Goal: Task Accomplishment & Management: Complete application form

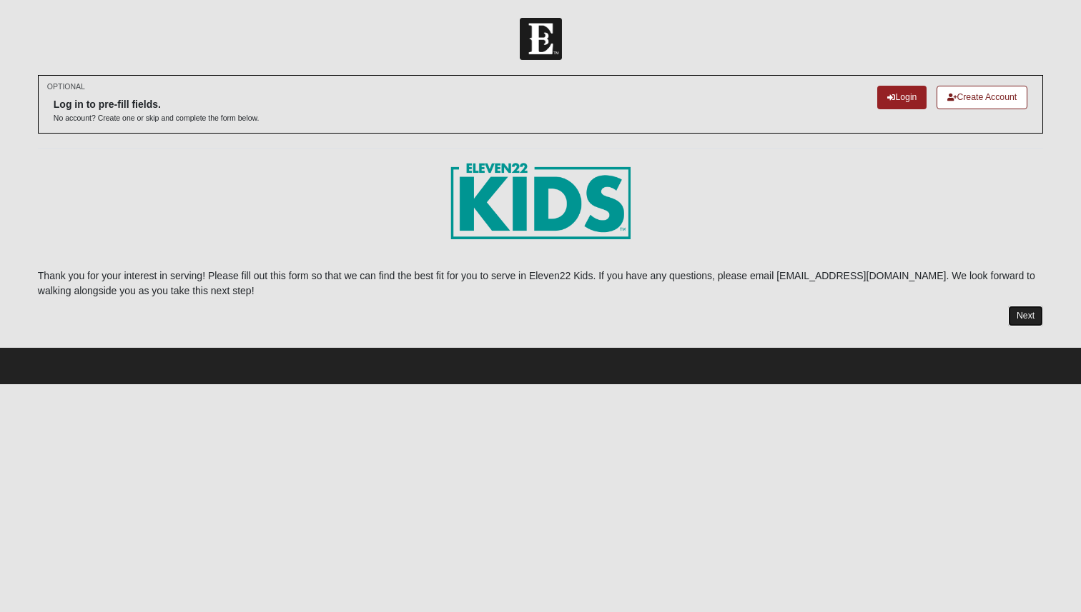
click at [1024, 321] on link "Next" at bounding box center [1025, 316] width 35 height 21
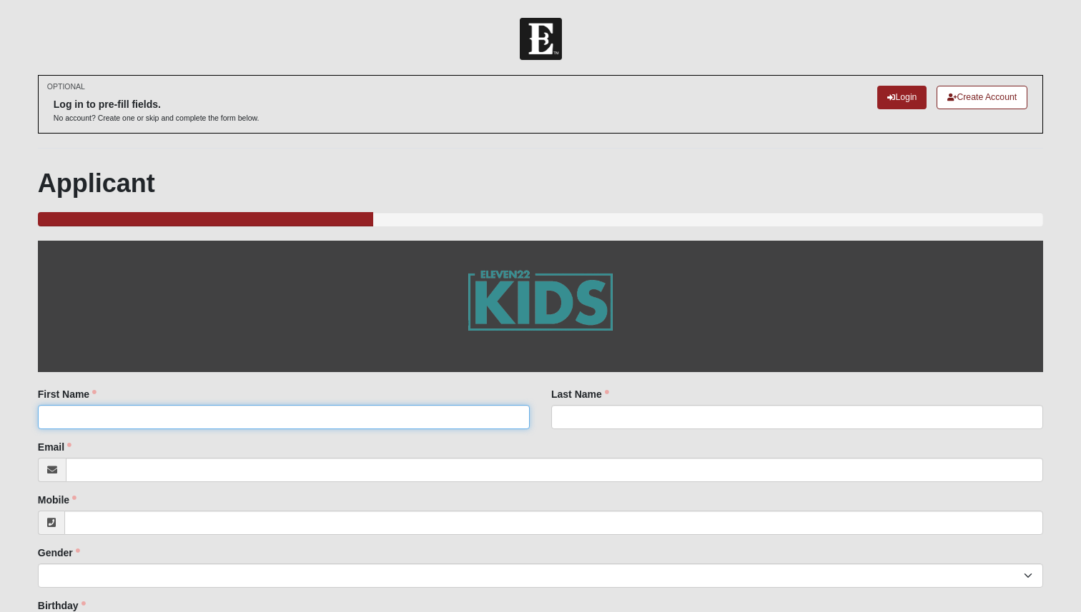
click at [439, 421] on input "First Name" at bounding box center [284, 417] width 492 height 24
type input "[GEOGRAPHIC_DATA]"
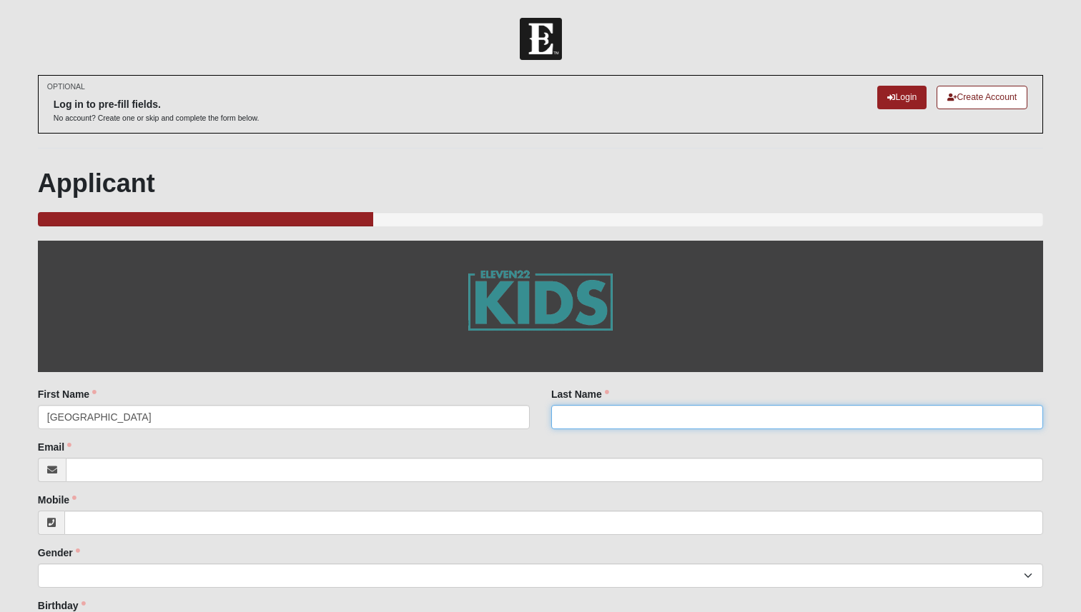
type input "[PERSON_NAME]"
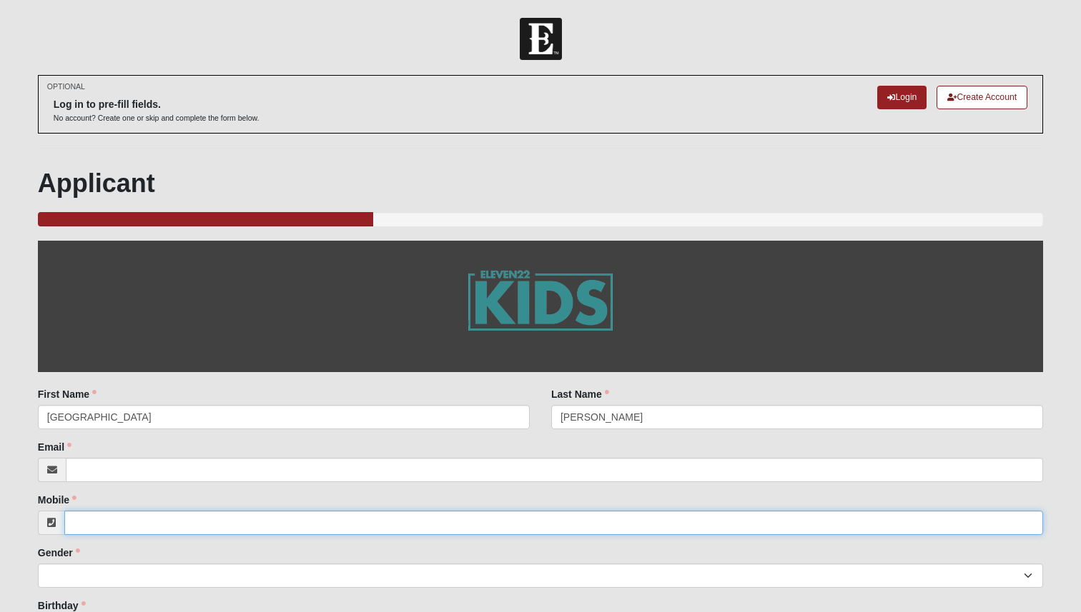
type input "6156094709"
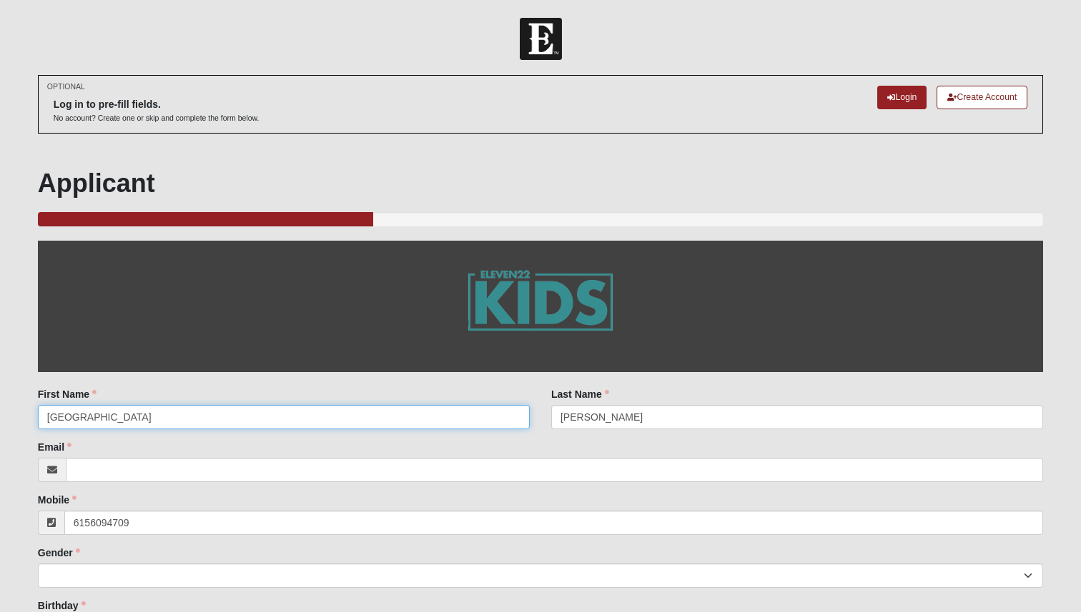
type input "30"
type input "[PHONE_NUMBER]"
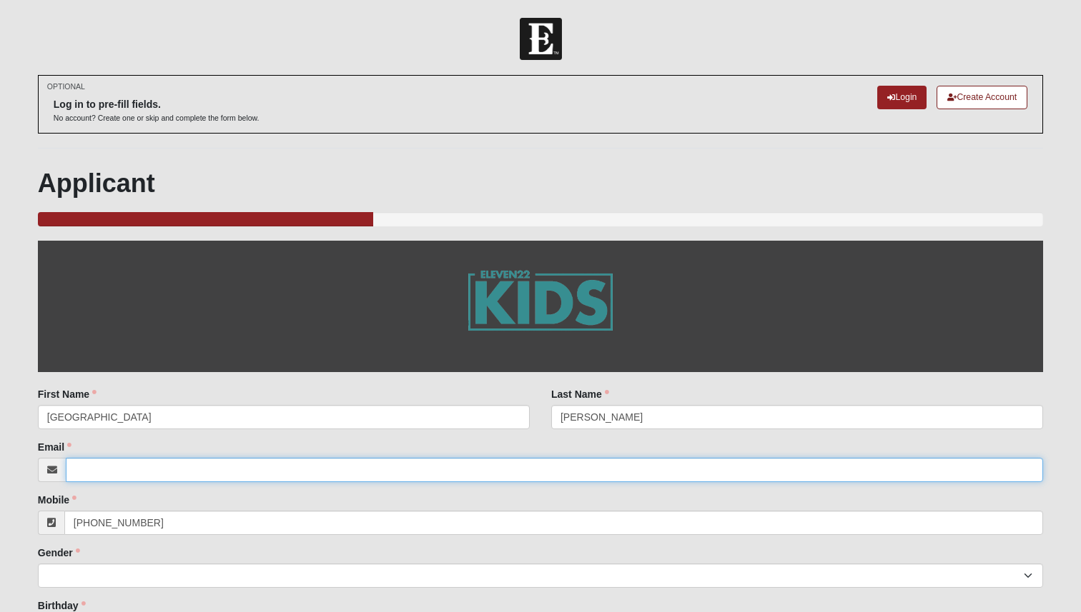
click at [395, 474] on input "Email" at bounding box center [554, 470] width 977 height 24
type input "[EMAIL_ADDRESS][DOMAIN_NAME]"
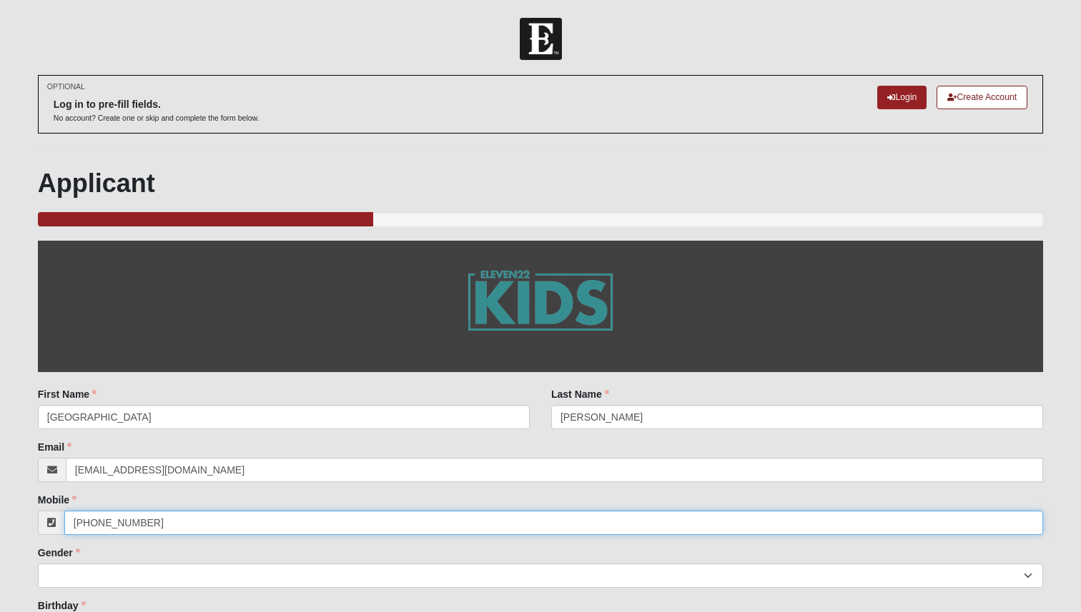
type input "6156094709"
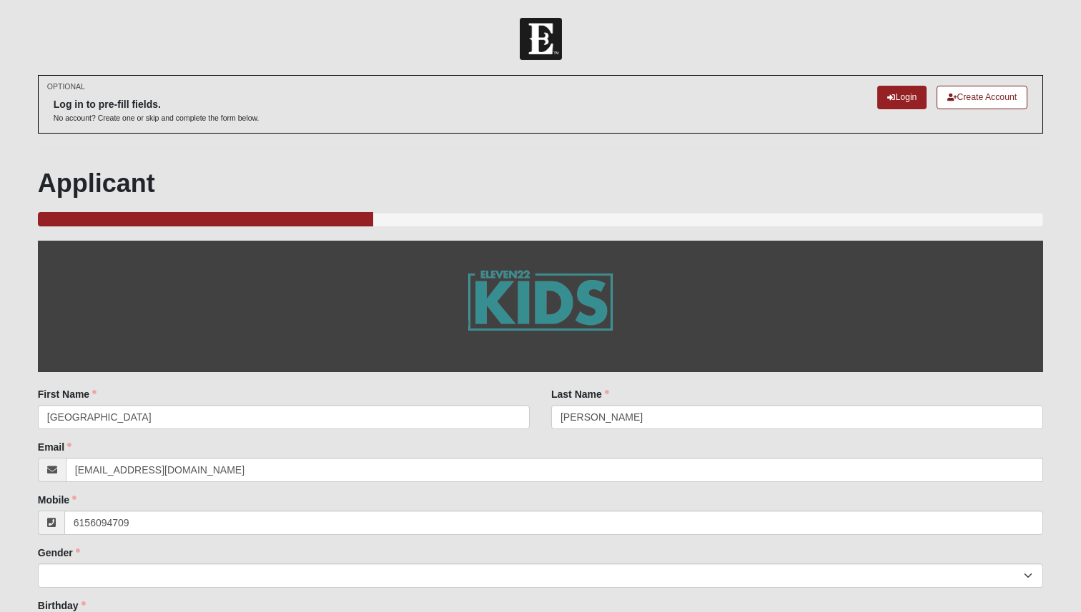
type input "FL"
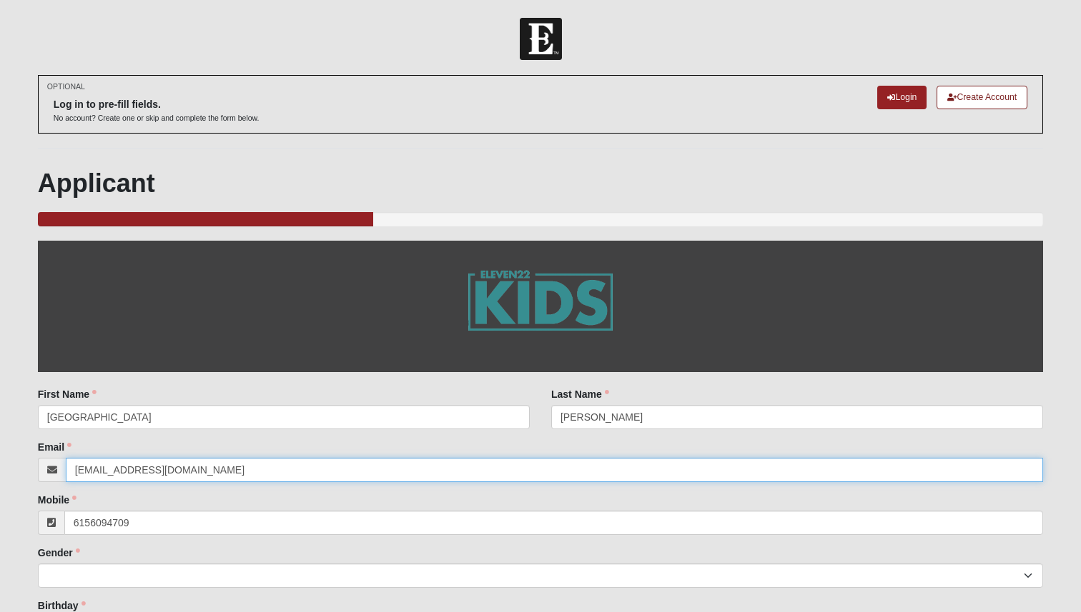
type input "[PHONE_NUMBER]"
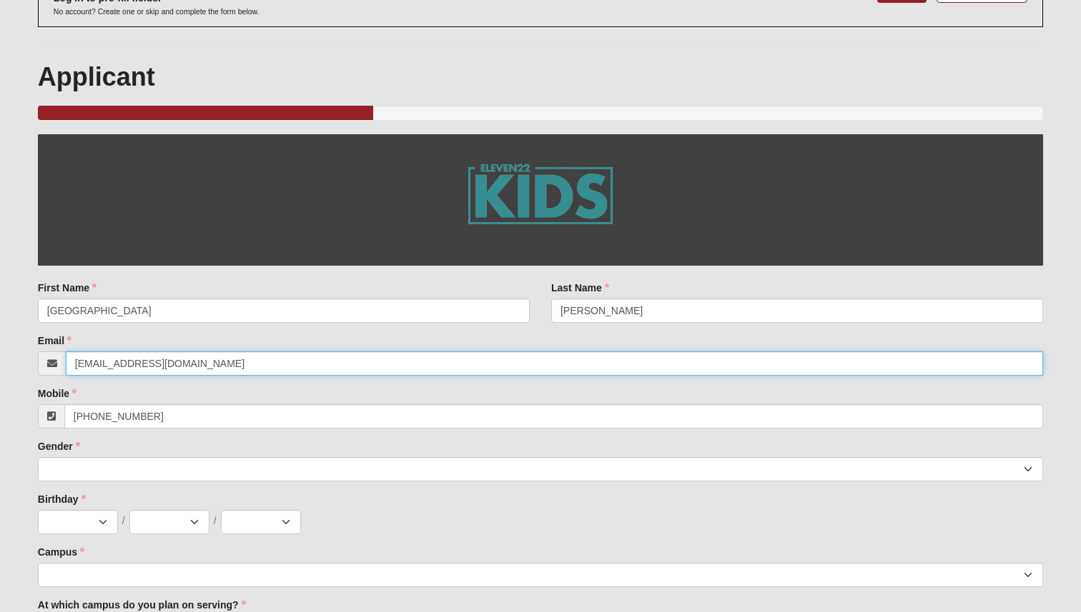
scroll to position [179, 0]
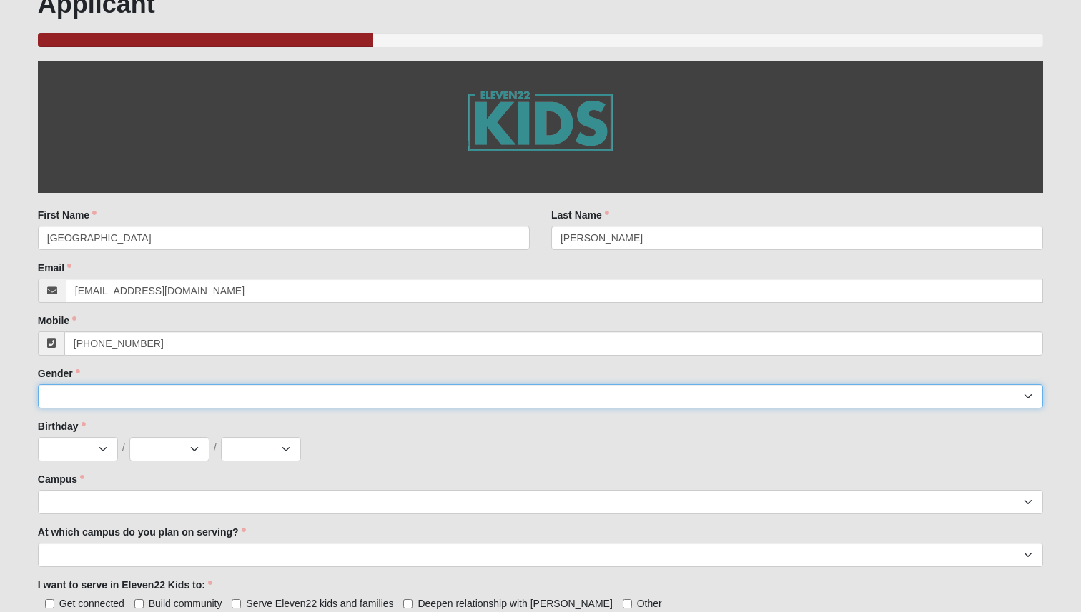
click at [159, 392] on select "[DEMOGRAPHIC_DATA] [DEMOGRAPHIC_DATA]" at bounding box center [540, 396] width 1005 height 24
select select "2"
click at [38, 384] on select "[DEMOGRAPHIC_DATA] [DEMOGRAPHIC_DATA]" at bounding box center [540, 396] width 1005 height 24
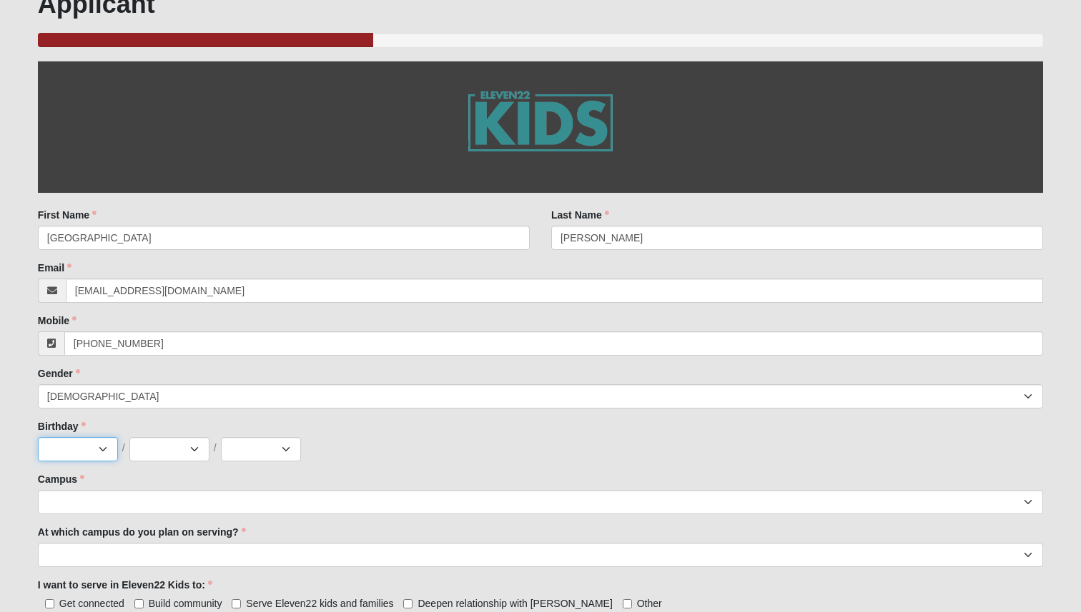
click at [106, 451] on select "Jan Feb Mar Apr May Jun [DATE] Aug Sep Oct Nov Dec" at bounding box center [78, 449] width 80 height 24
select select "5"
click at [38, 437] on select "Jan Feb Mar Apr May Jun [DATE] Aug Sep Oct Nov Dec" at bounding box center [78, 449] width 80 height 24
click at [193, 448] on select "1 2 3 4 5 6 7 8 9 10 11 12 13 14 15 16 17 18 19 20 21 22 23 24 25 26 27 28 29 3…" at bounding box center [169, 449] width 80 height 24
click at [129, 437] on select "1 2 3 4 5 6 7 8 9 10 11 12 13 14 15 16 17 18 19 20 21 22 23 24 25 26 27 28 29 3…" at bounding box center [169, 449] width 80 height 24
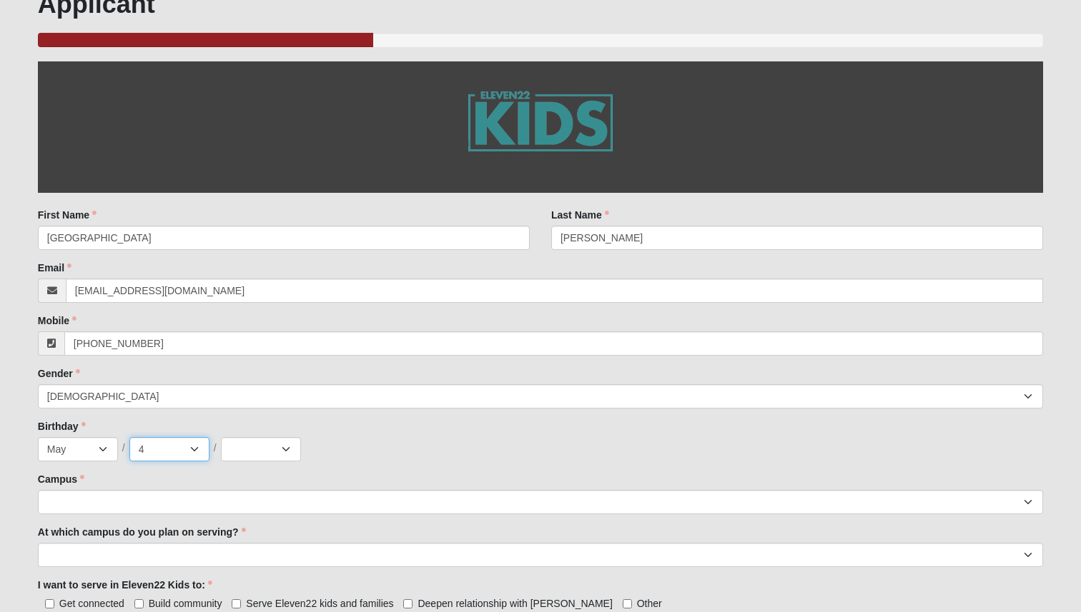
click at [199, 448] on select "1 2 3 4 5 6 7 8 9 10 11 12 13 14 15 16 17 18 19 20 21 22 23 24 25 26 27 28 29 3…" at bounding box center [169, 449] width 80 height 24
select select "5"
click at [129, 437] on select "1 2 3 4 5 6 7 8 9 10 11 12 13 14 15 16 17 18 19 20 21 22 23 24 25 26 27 28 29 3…" at bounding box center [169, 449] width 80 height 24
click at [287, 452] on select "2025 2024 2023 2022 2021 2020 2019 2018 2017 2016 2015 2014 2013 2012 2011 2010…" at bounding box center [261, 449] width 80 height 24
select select "1999"
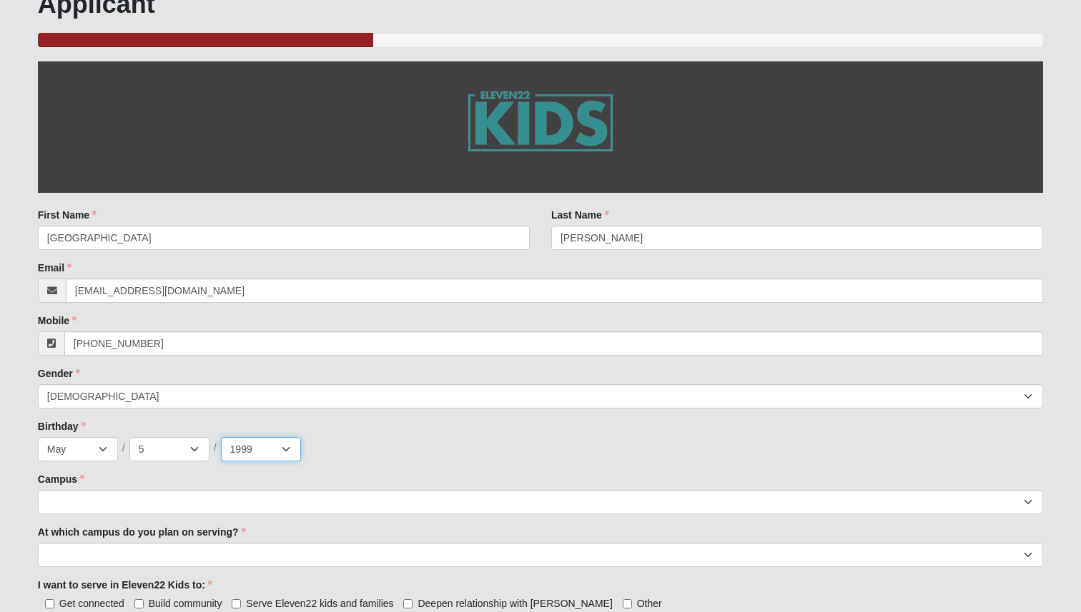
click at [221, 437] on select "2025 2024 2023 2022 2021 2020 2019 2018 2017 2016 2015 2014 2013 2012 2011 2010…" at bounding box center [261, 449] width 80 height 24
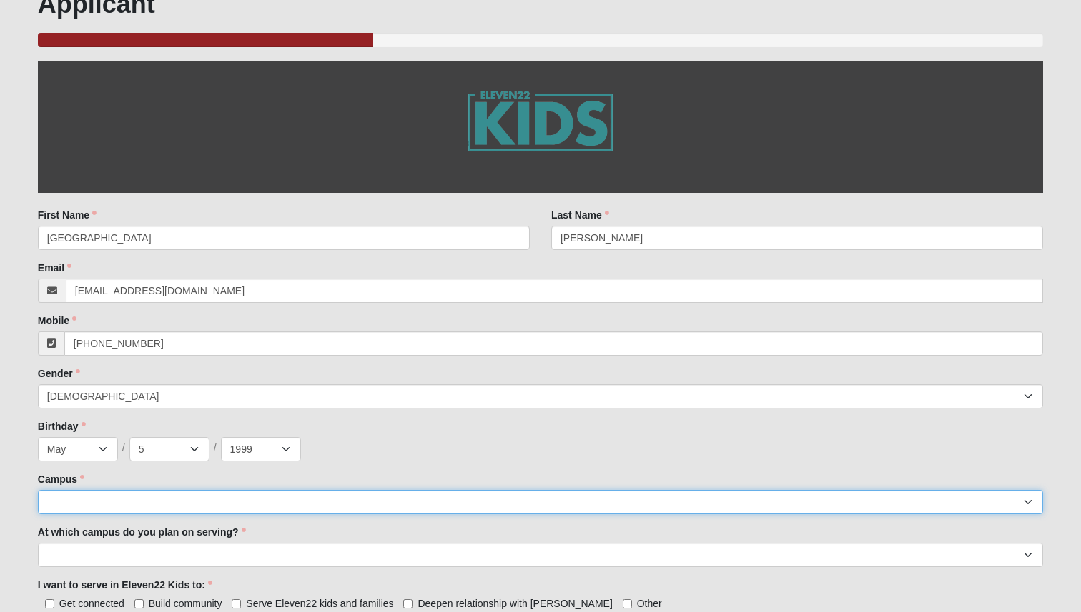
click at [115, 503] on select "Arlington Baymeadows Eleven22 Online [PERSON_NAME][GEOGRAPHIC_DATA] Jesup [GEOG…" at bounding box center [540, 502] width 1005 height 24
select select "21"
click at [38, 490] on select "Arlington Baymeadows Eleven22 Online [PERSON_NAME][GEOGRAPHIC_DATA] Jesup [GEOG…" at bounding box center [540, 502] width 1005 height 24
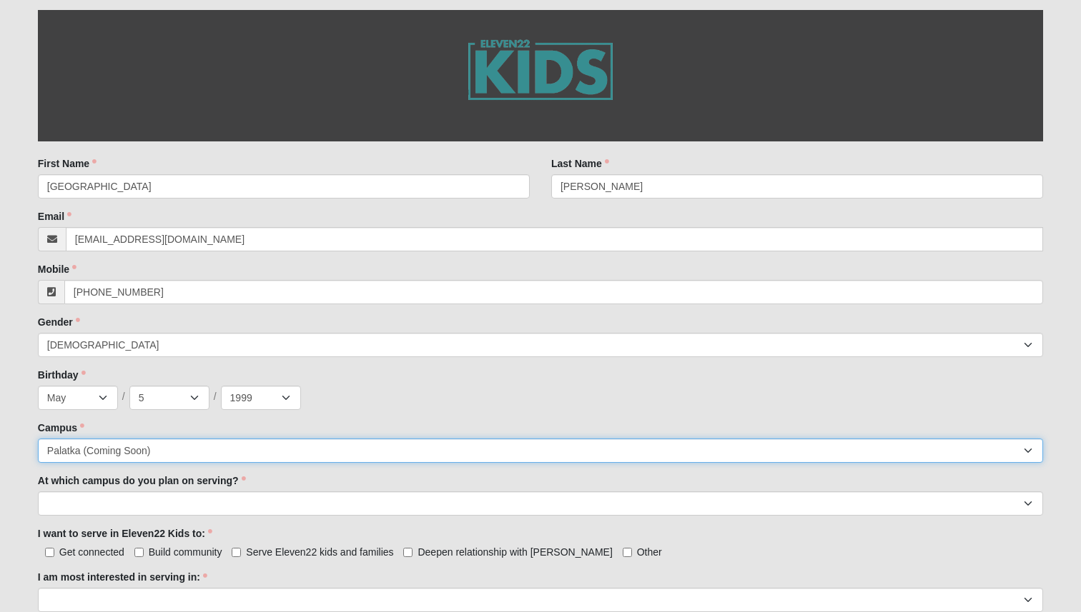
scroll to position [307, 0]
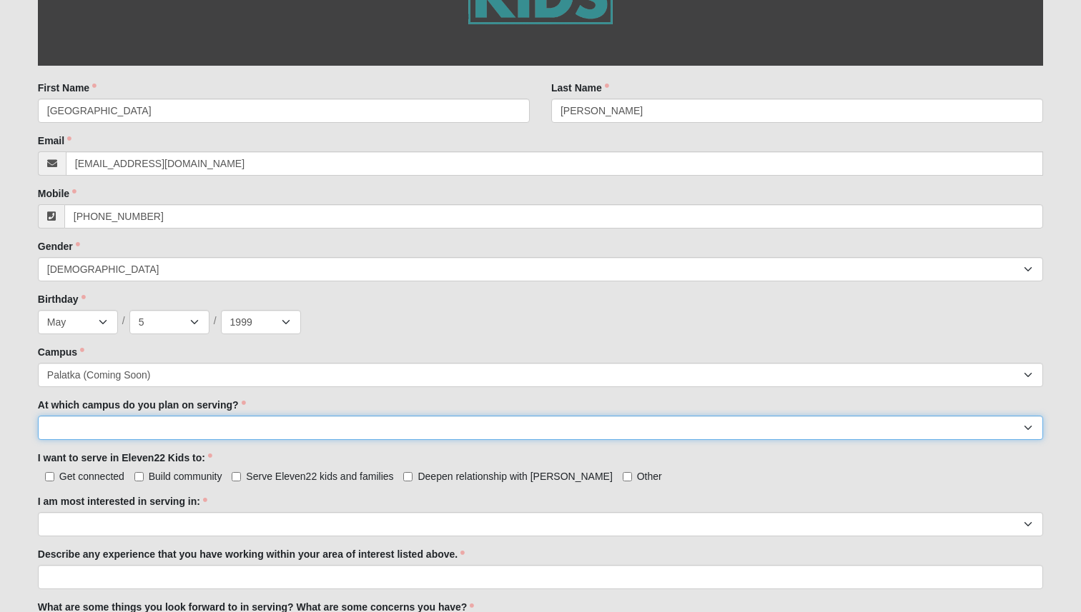
click at [74, 426] on select "[GEOGRAPHIC_DATA] [PERSON_NAME][GEOGRAPHIC_DATA] [GEOGRAPHIC_DATA] [GEOGRAPHIC_…" at bounding box center [540, 428] width 1005 height 24
select select "Palatka"
click at [38, 416] on select "[GEOGRAPHIC_DATA] [PERSON_NAME][GEOGRAPHIC_DATA] [GEOGRAPHIC_DATA] [GEOGRAPHIC_…" at bounding box center [540, 428] width 1005 height 24
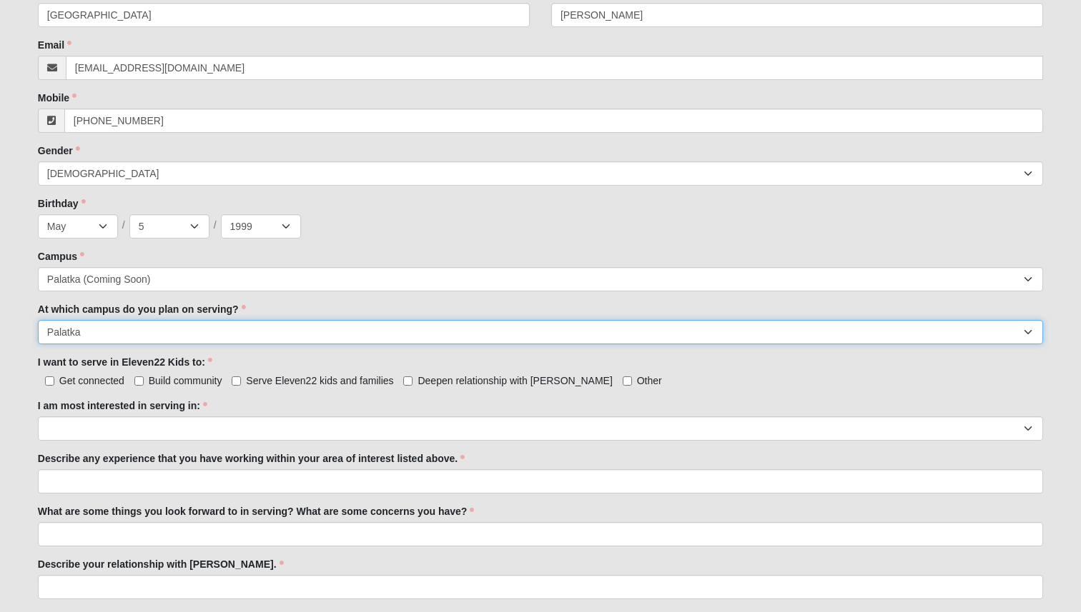
scroll to position [404, 0]
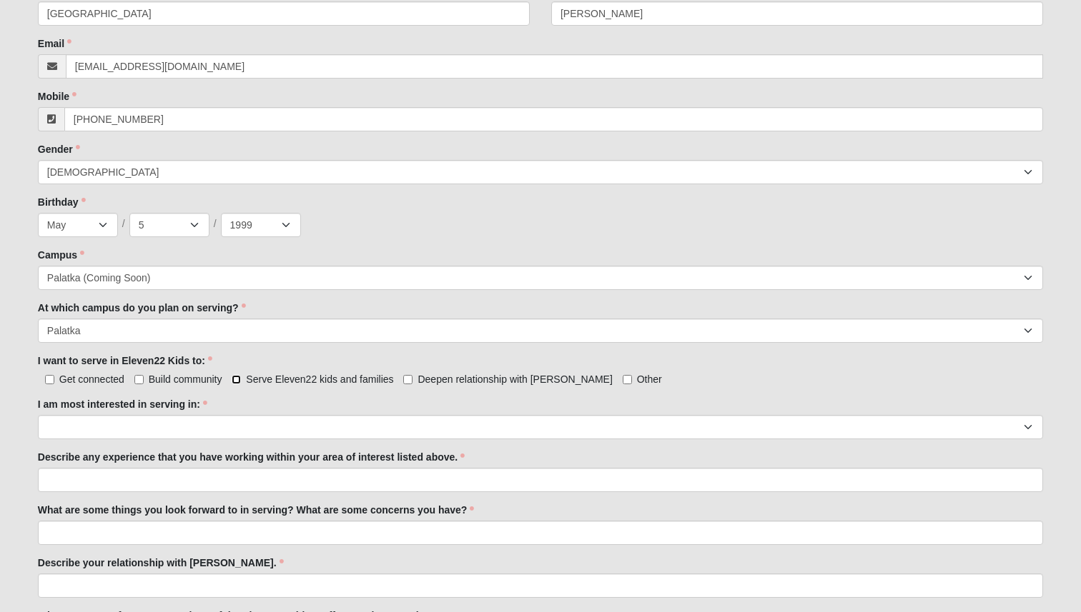
click at [238, 382] on input "Serve Eleven22 kids and families" at bounding box center [236, 379] width 9 height 9
checkbox input "true"
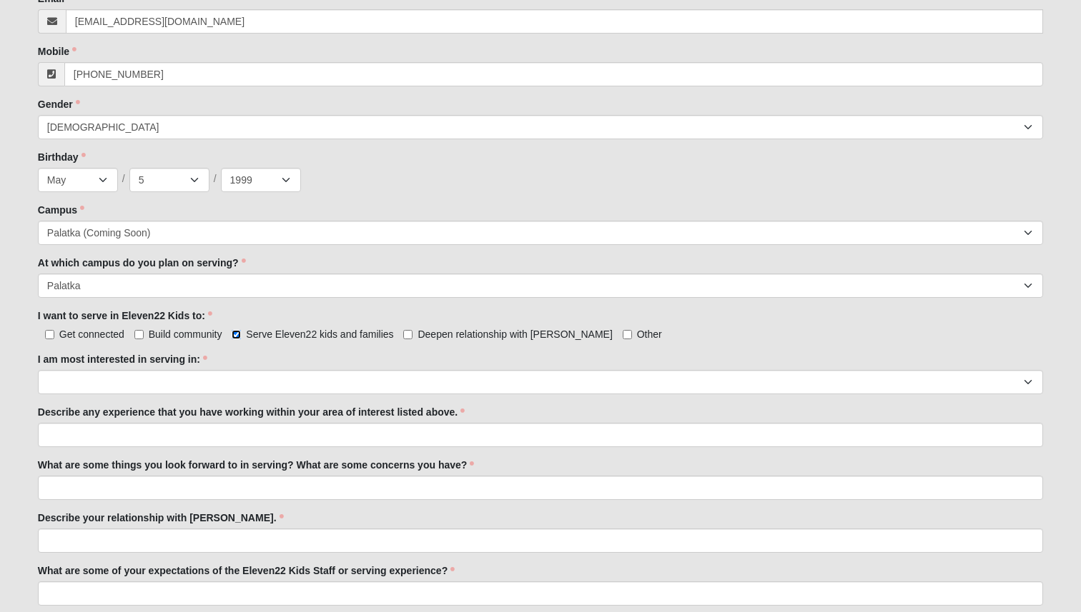
scroll to position [456, 0]
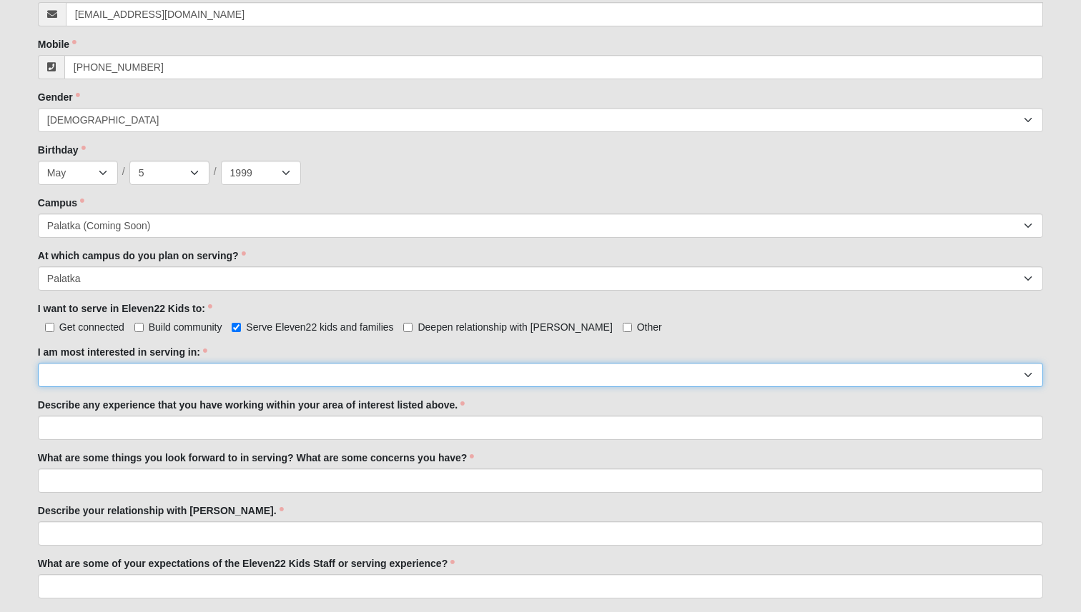
click at [253, 375] on select "Registration Tour Guide Preschool Disciple Group Leader Elementary Disciple Gro…" at bounding box center [540, 375] width 1005 height 24
click at [38, 363] on select "Registration Tour Guide Preschool Disciple Group Leader Elementary Disciple Gro…" at bounding box center [540, 375] width 1005 height 24
click at [178, 379] on select "Registration Tour Guide Preschool Disciple Group Leader Elementary Disciple Gro…" at bounding box center [540, 375] width 1005 height 24
select select "Registration"
click at [38, 363] on select "Registration Tour Guide Preschool Disciple Group Leader Elementary Disciple Gro…" at bounding box center [540, 375] width 1005 height 24
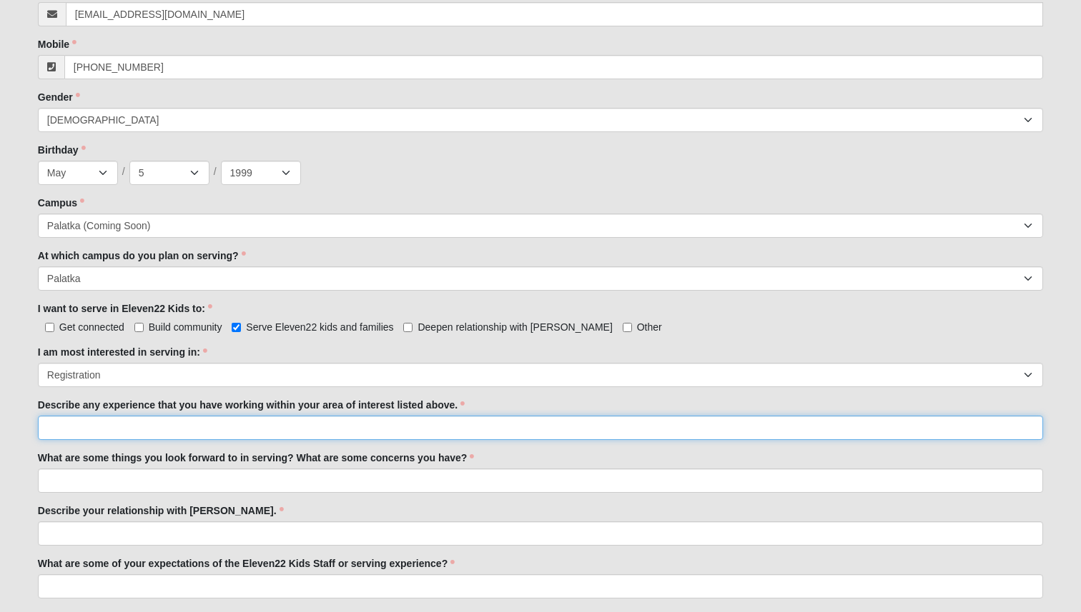
click at [121, 432] on input "Describe any experience that you have working within your area of interest list…" at bounding box center [540, 428] width 1005 height 24
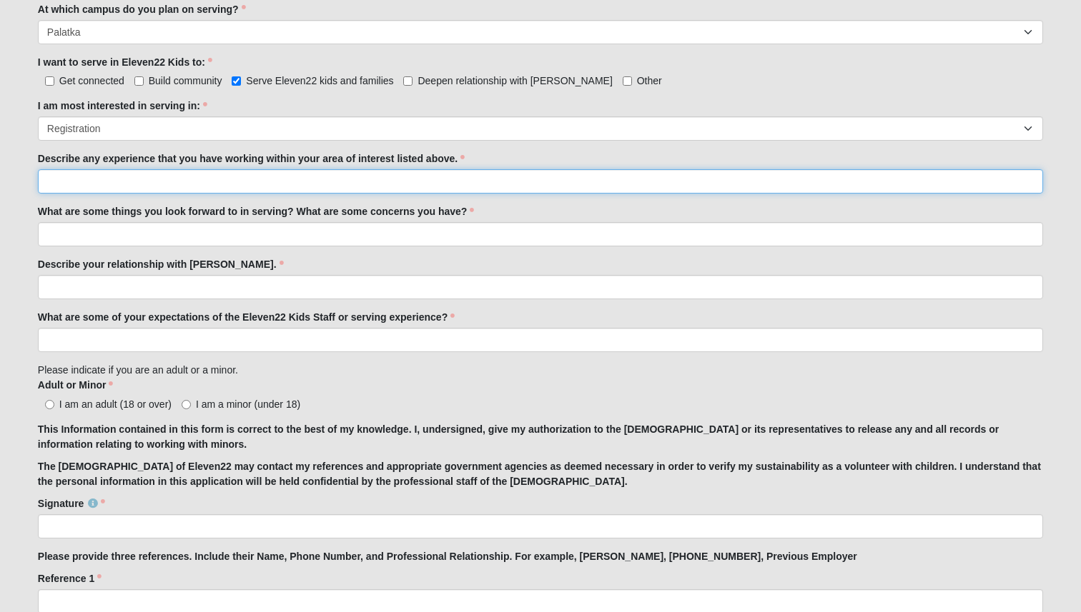
scroll to position [704, 0]
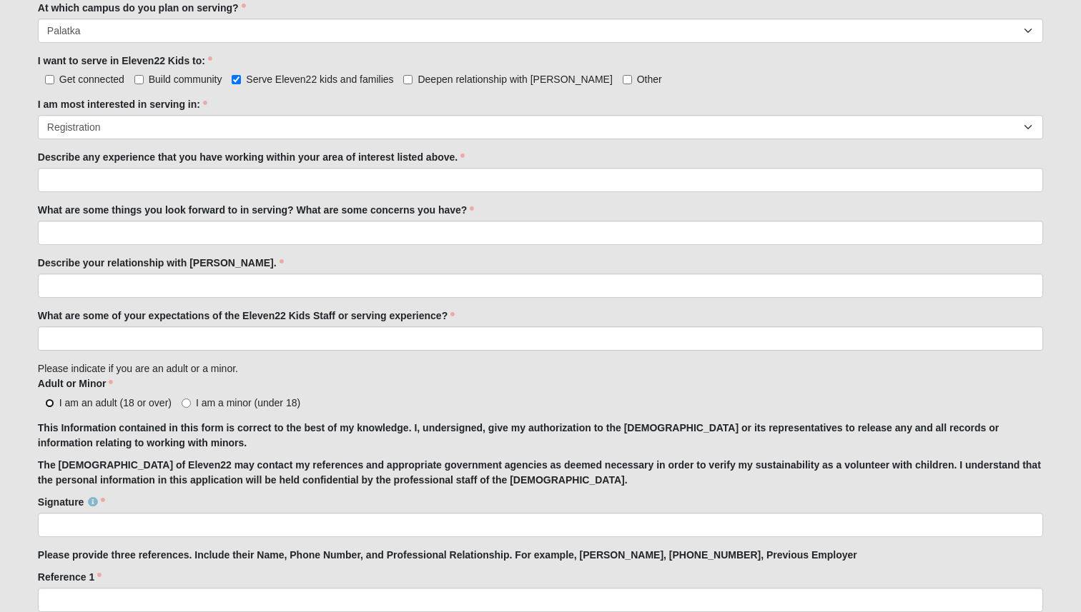
click at [46, 404] on input "I am an adult (18 or over)" at bounding box center [49, 403] width 9 height 9
radio input "true"
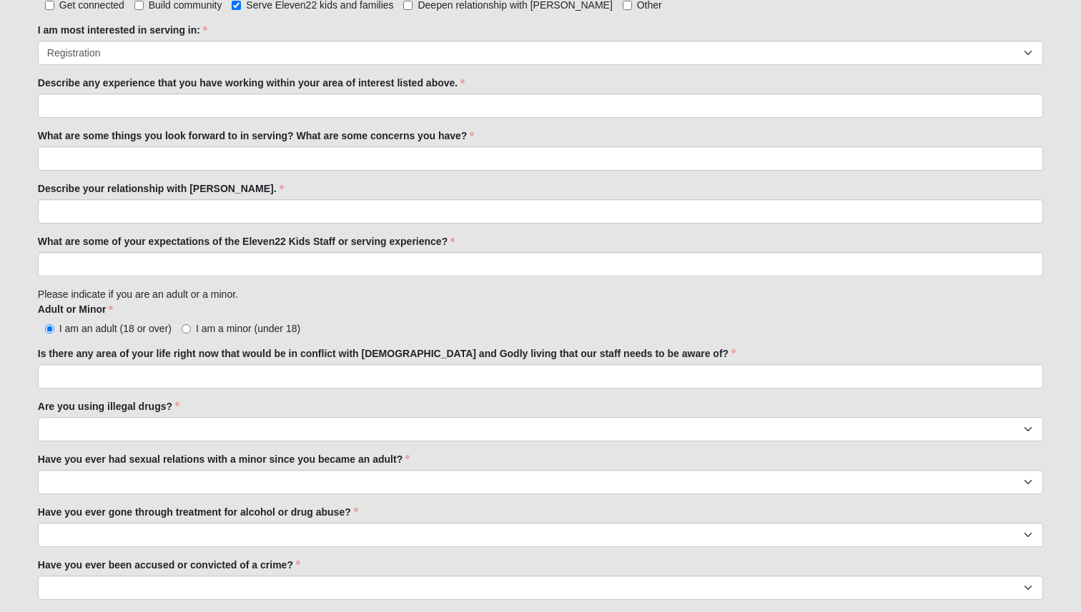
scroll to position [852, 0]
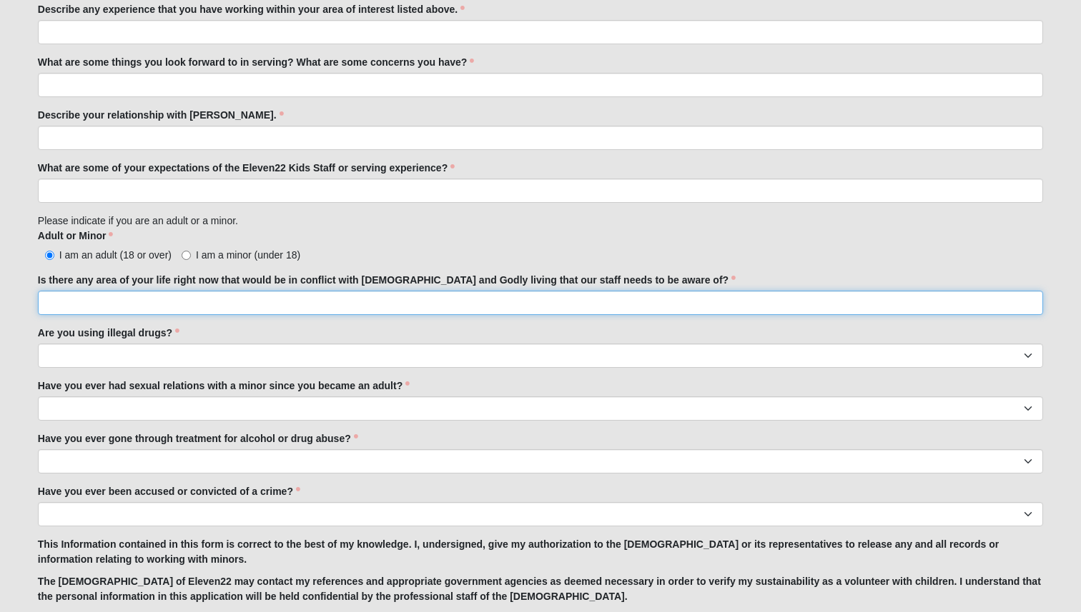
click at [116, 307] on input "Is there any area of your life right now that would be in conflict with [DEMOGR…" at bounding box center [540, 303] width 1005 height 24
type input "No"
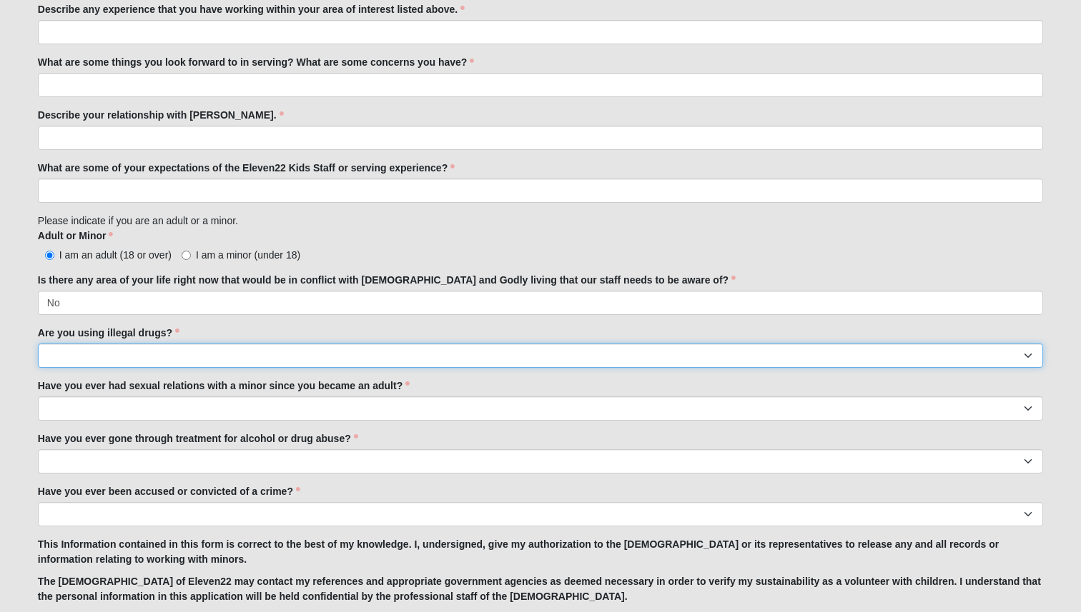
click at [154, 352] on select "Yes No" at bounding box center [540, 356] width 1005 height 24
select select "No"
click at [38, 344] on select "Yes No" at bounding box center [540, 356] width 1005 height 24
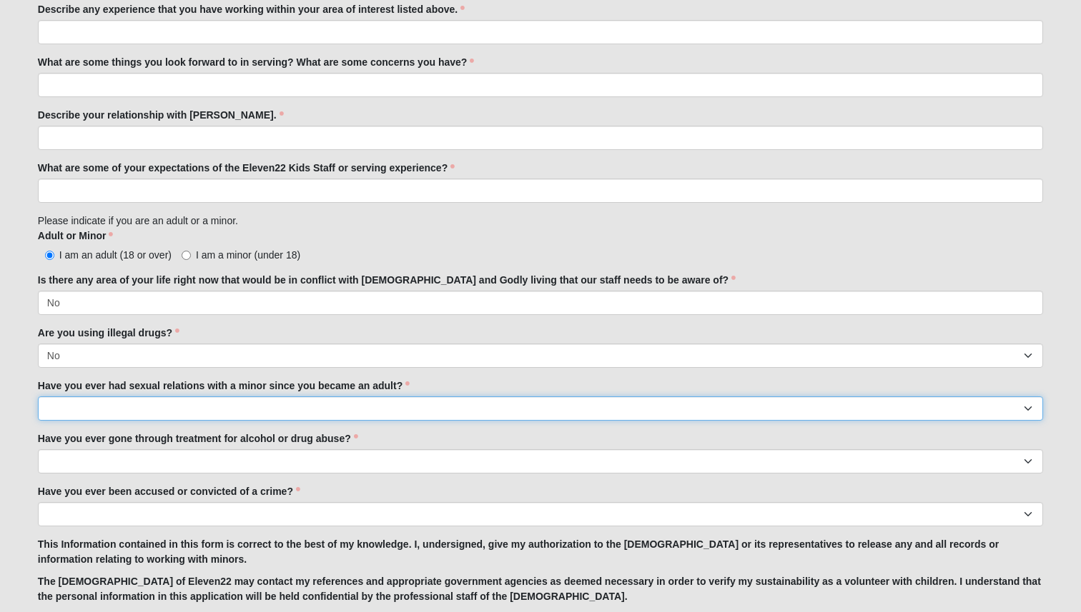
click at [148, 412] on select "Yes No" at bounding box center [540, 409] width 1005 height 24
select select "No"
click at [38, 397] on select "Yes No" at bounding box center [540, 409] width 1005 height 24
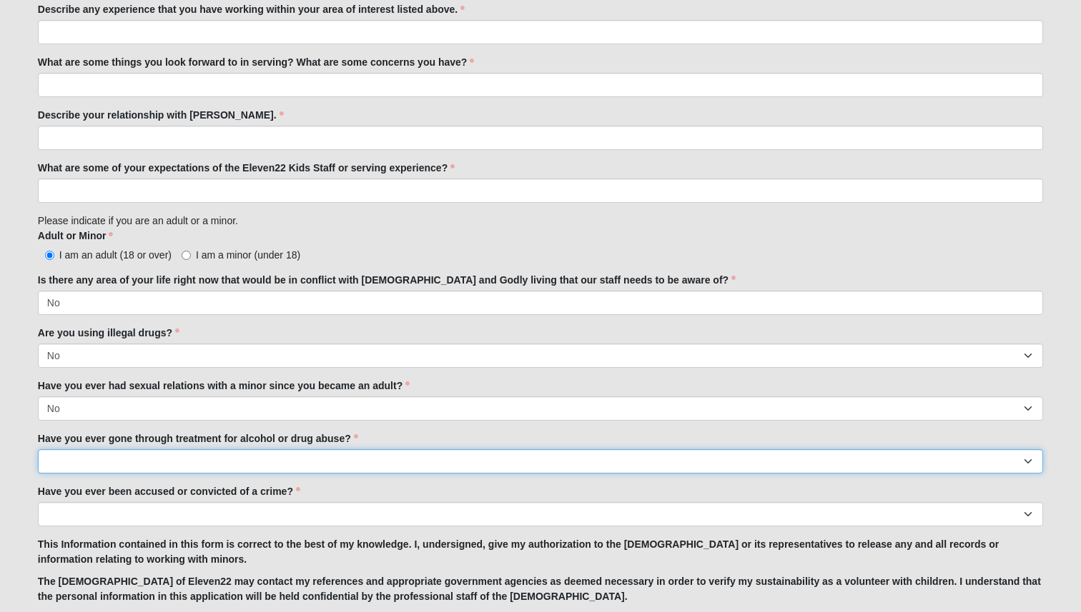
click at [145, 465] on select "Yes No" at bounding box center [540, 462] width 1005 height 24
select select "No"
click at [38, 450] on select "Yes No" at bounding box center [540, 462] width 1005 height 24
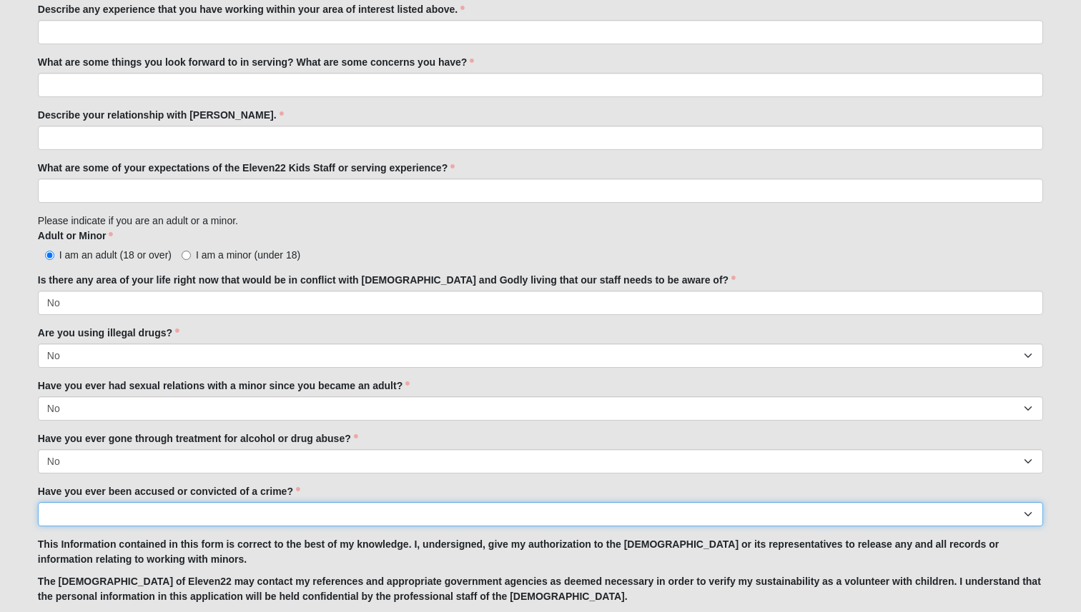
click at [144, 516] on select "Yes No" at bounding box center [540, 514] width 1005 height 24
select select "No"
click at [38, 502] on select "Yes No" at bounding box center [540, 514] width 1005 height 24
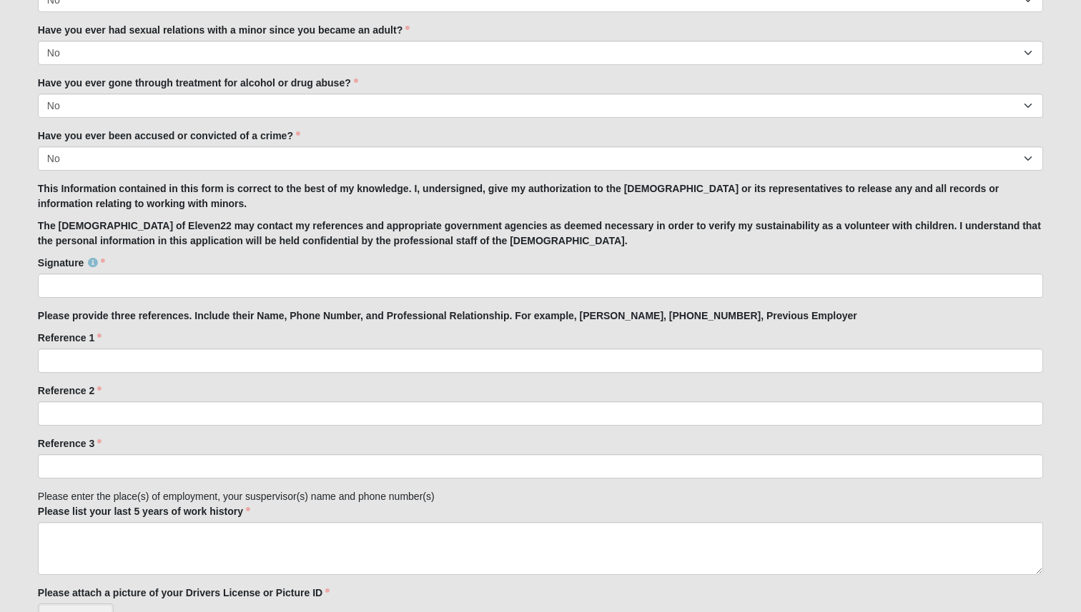
scroll to position [1211, 0]
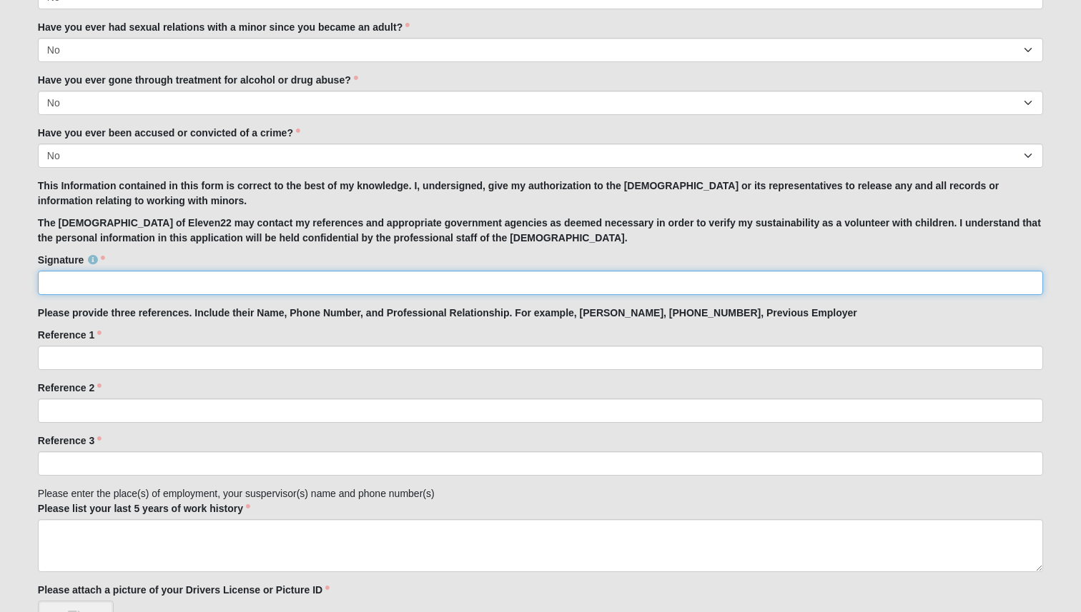
click at [171, 280] on input "Signature" at bounding box center [540, 283] width 1005 height 24
type input "[PERSON_NAME]"
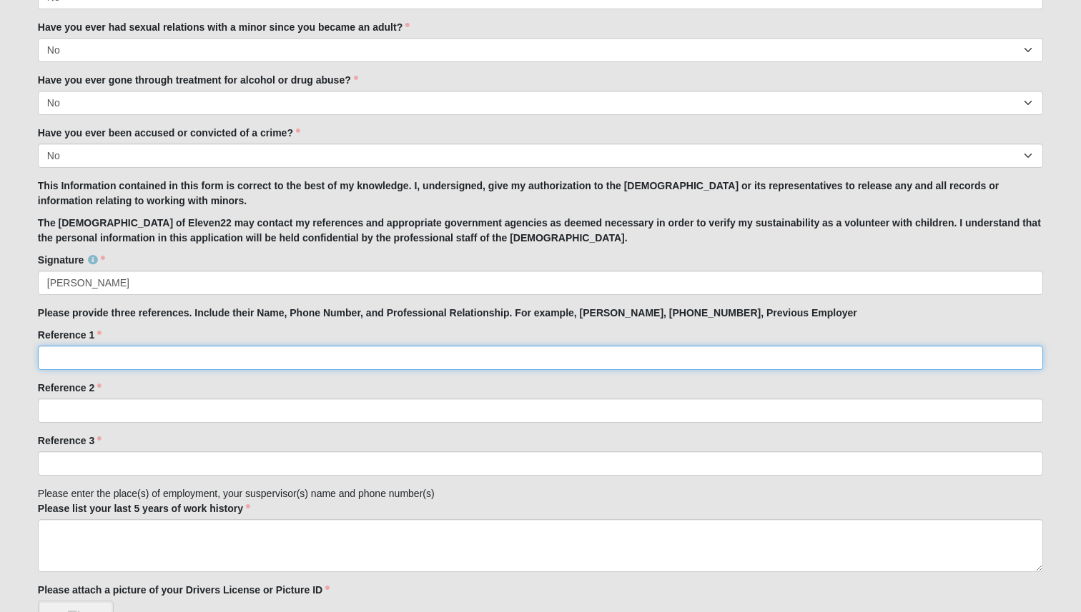
click at [136, 357] on input "Reference 1" at bounding box center [540, 358] width 1005 height 24
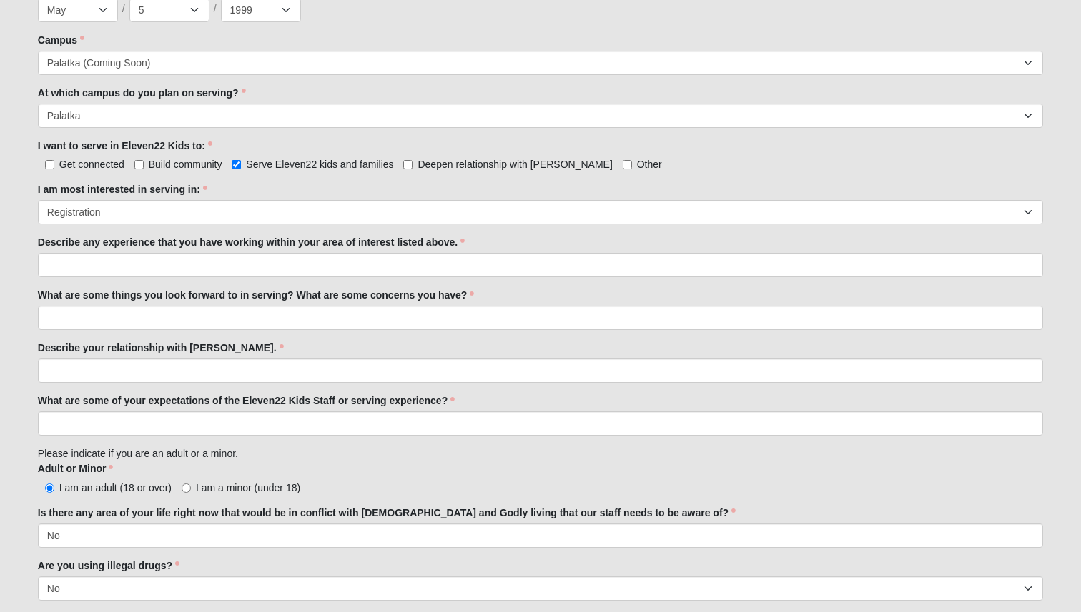
scroll to position [620, 0]
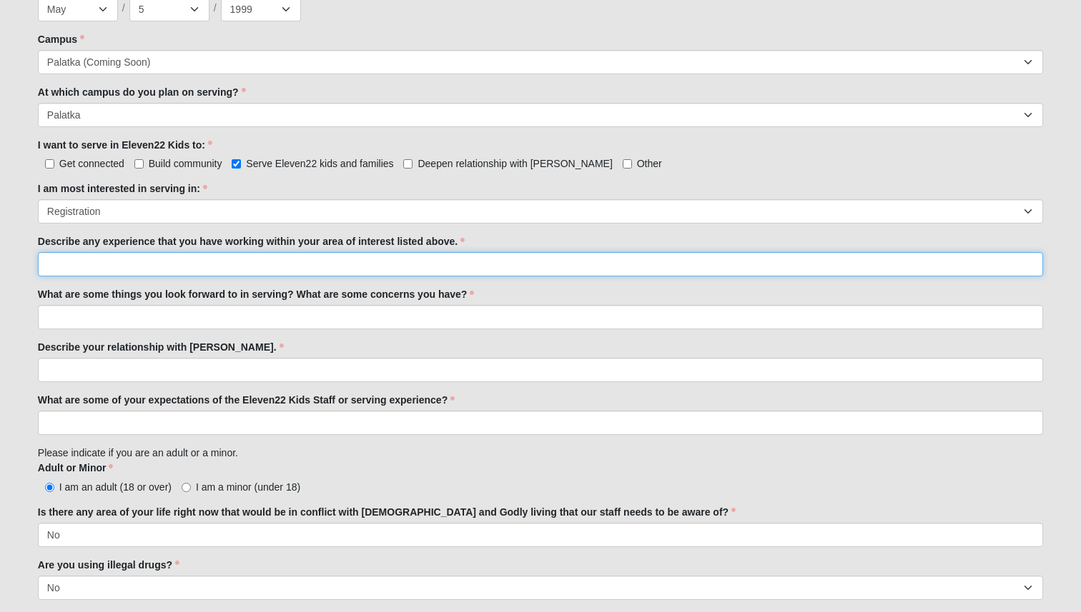
click at [154, 260] on input "Describe any experience that you have working within your area of interest list…" at bounding box center [540, 264] width 1005 height 24
drag, startPoint x: 205, startPoint y: 262, endPoint x: 147, endPoint y: 262, distance: 57.9
click at [147, 262] on input "I have been serving in Kids Ministry for the past 10+ years." at bounding box center [540, 264] width 1005 height 24
click at [182, 267] on input "I have been serving in childrens [DEMOGRAPHIC_DATA] min for the past 10+ years." at bounding box center [540, 264] width 1005 height 24
click at [240, 267] on input "I have been serving in children's [DEMOGRAPHIC_DATA] min for the past 10+ years." at bounding box center [540, 264] width 1005 height 24
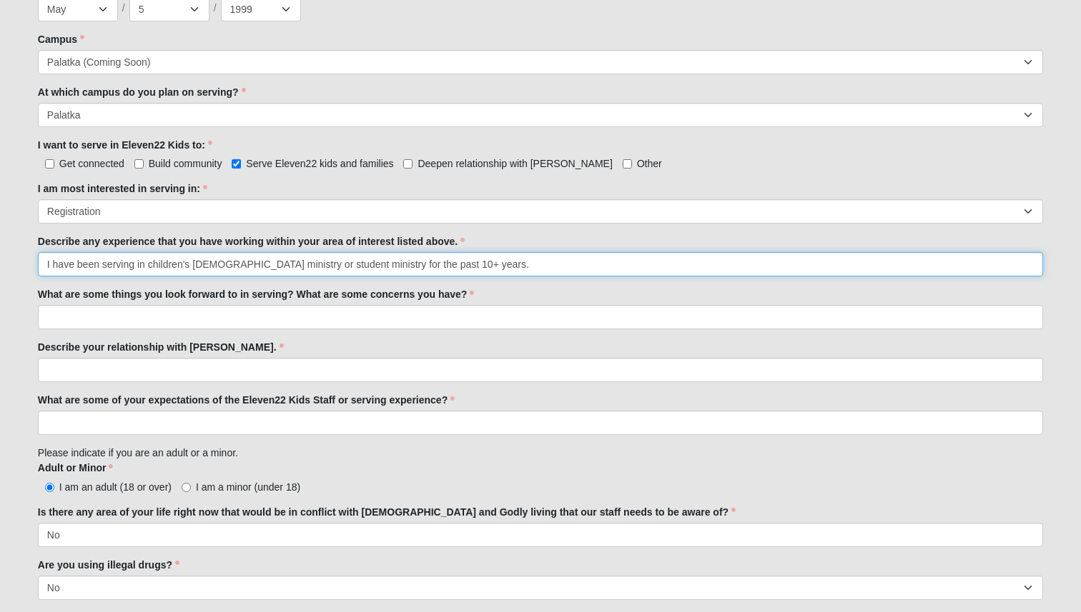
click at [470, 264] on input "I have been serving in children's [DEMOGRAPHIC_DATA] ministry or student minist…" at bounding box center [540, 264] width 1005 height 24
type input "I have been serving in children's [DEMOGRAPHIC_DATA] ministry or student minist…"
